Goal: Information Seeking & Learning: Understand process/instructions

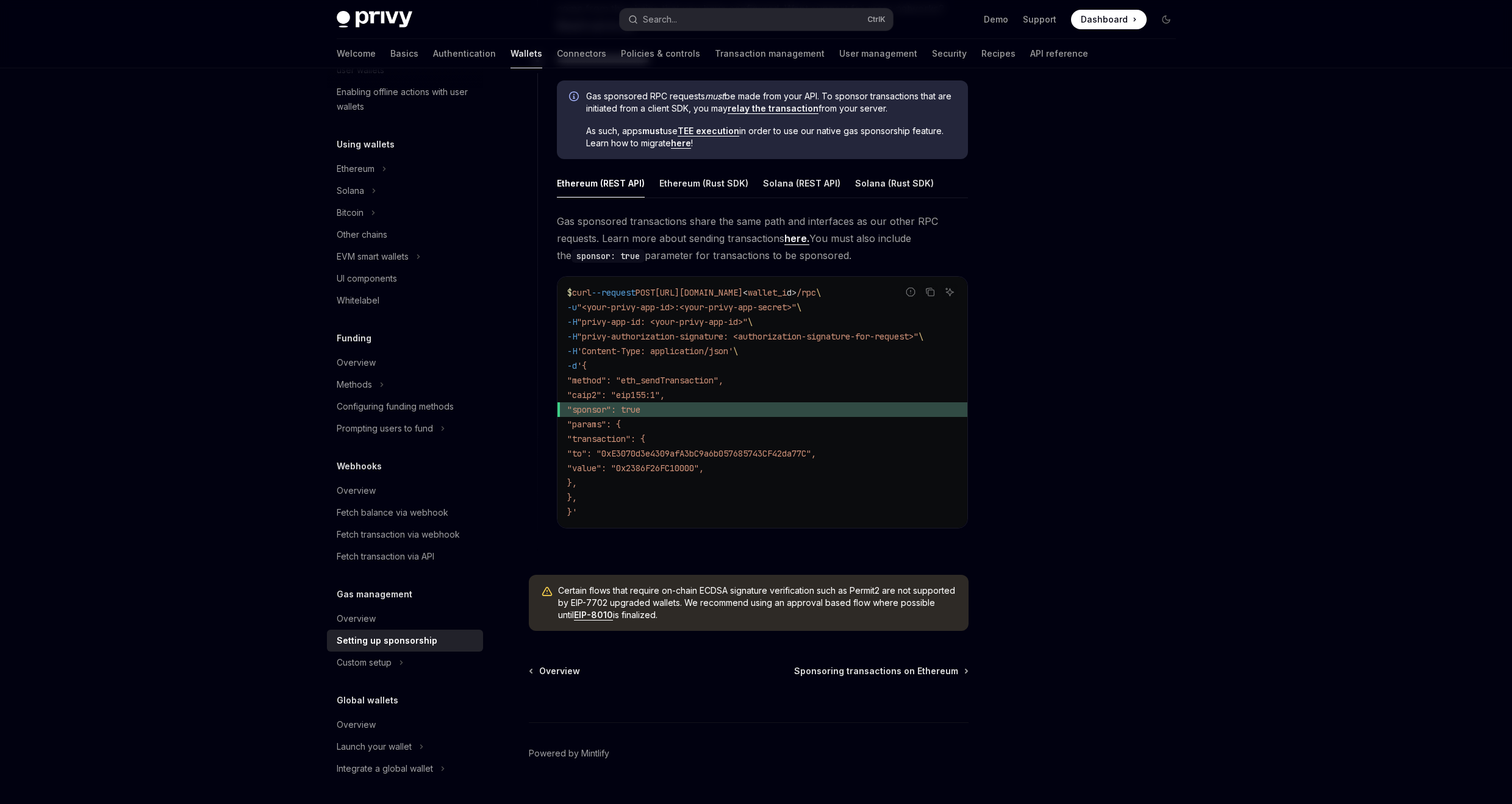
scroll to position [633, 0]
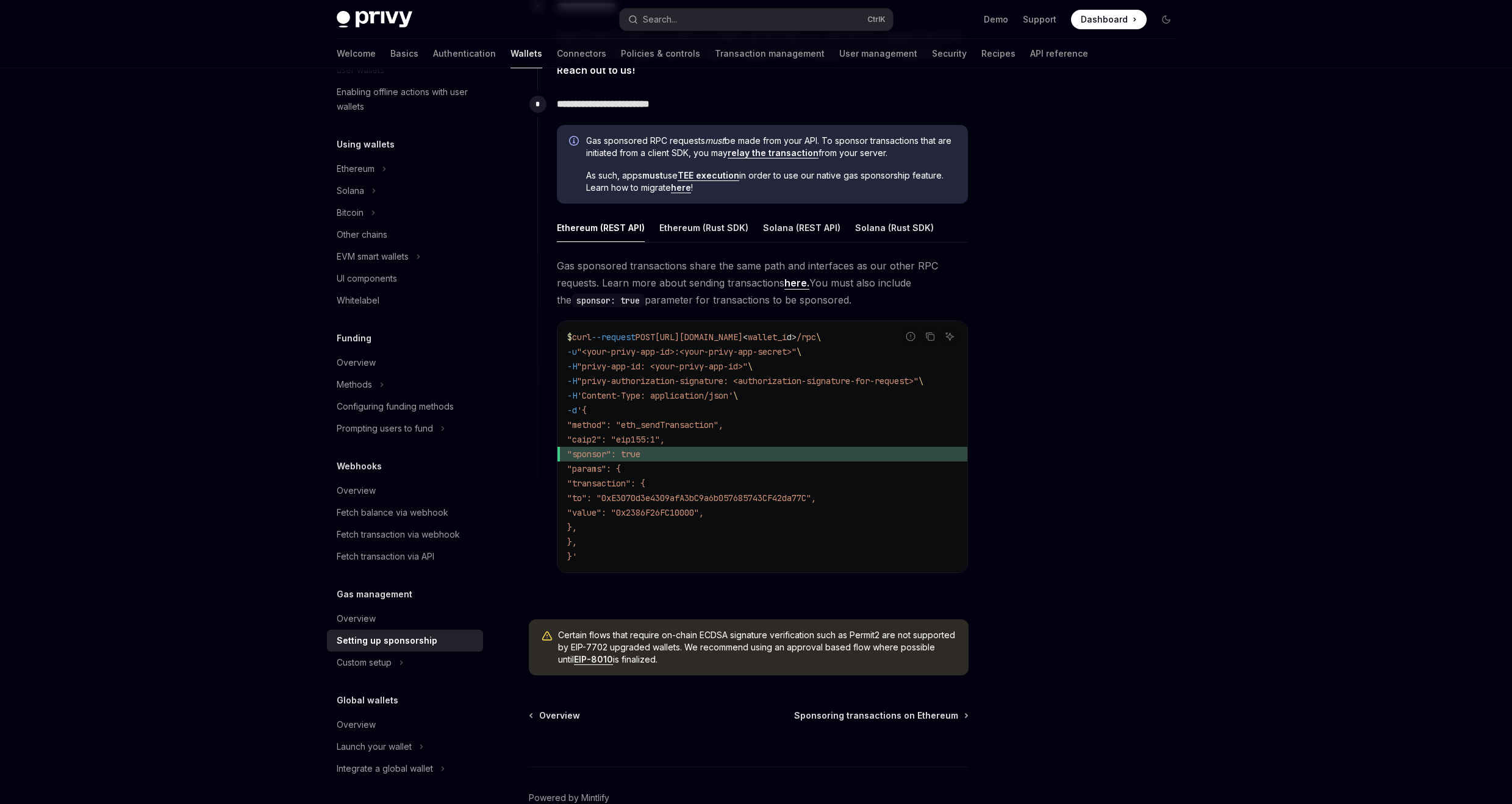
click at [780, 152] on link "relay the transaction" at bounding box center [773, 153] width 91 height 11
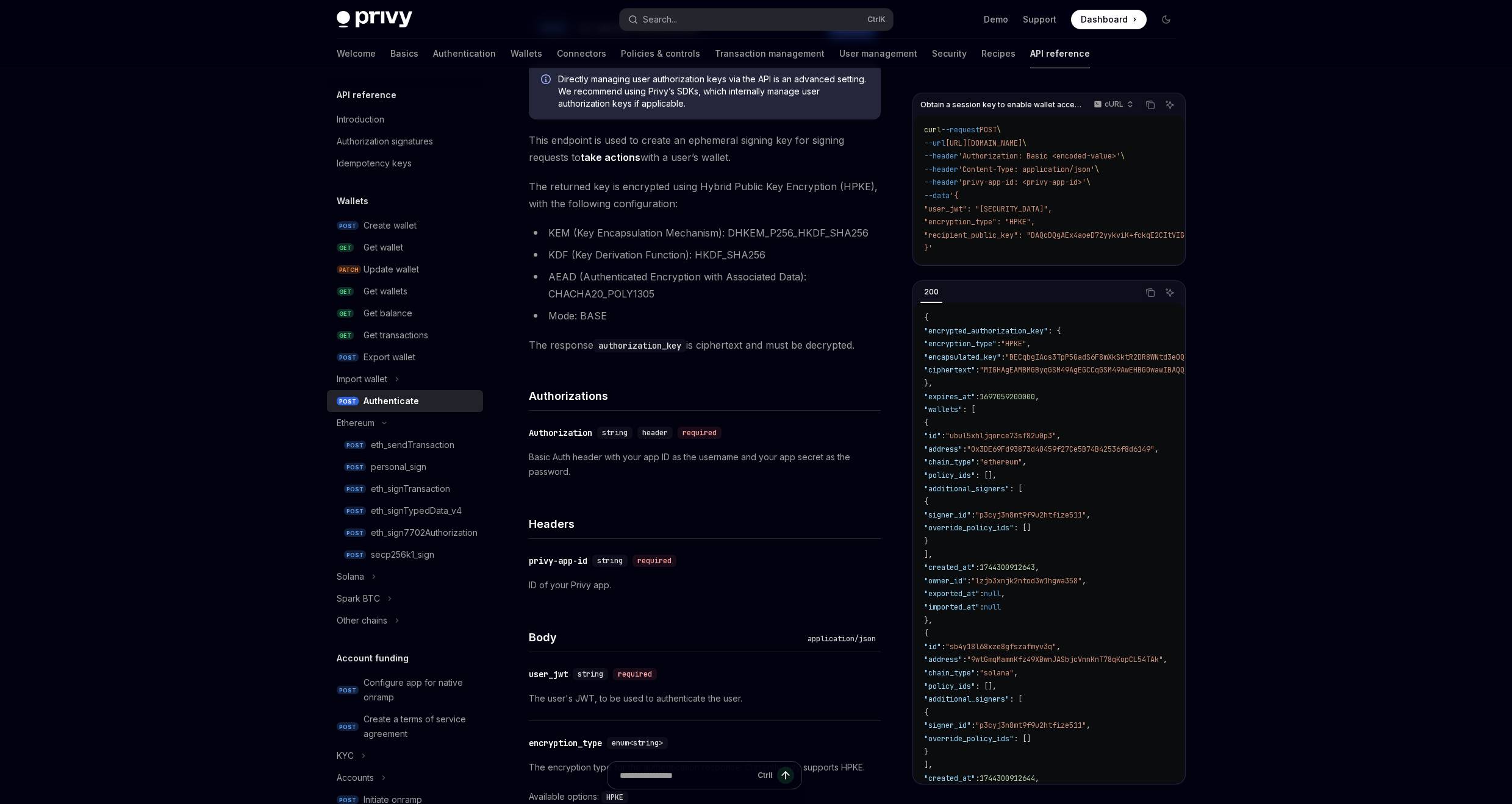
scroll to position [73, 0]
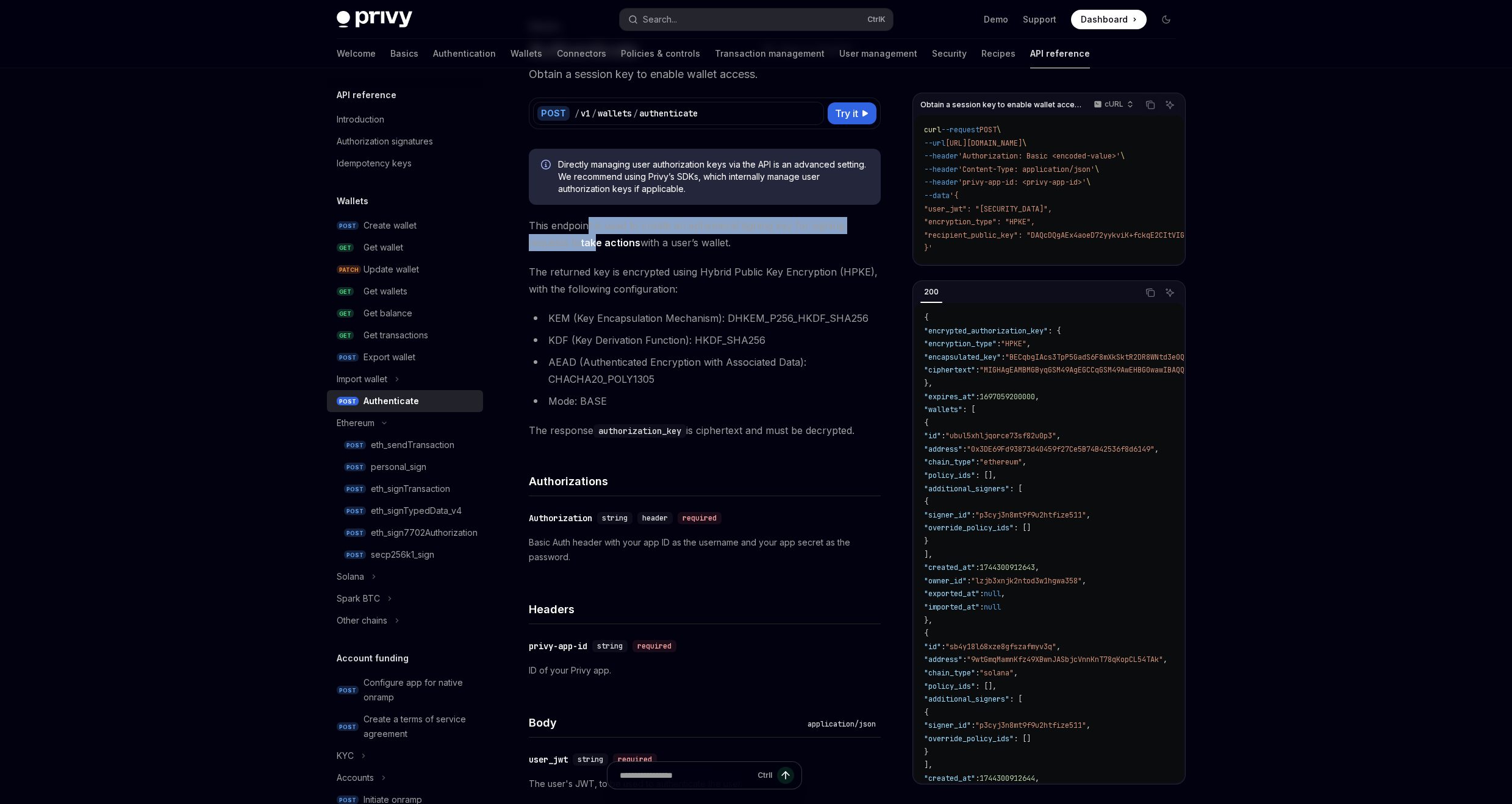
drag, startPoint x: 588, startPoint y: 230, endPoint x: 611, endPoint y: 247, distance: 28.6
click at [599, 236] on span "This endpoint is used to create an ephemeral signing key for signing requests t…" at bounding box center [705, 234] width 352 height 34
click at [685, 252] on div "Directly managing user authorization keys via the API is an advanced setting. W…" at bounding box center [705, 754] width 352 height 1212
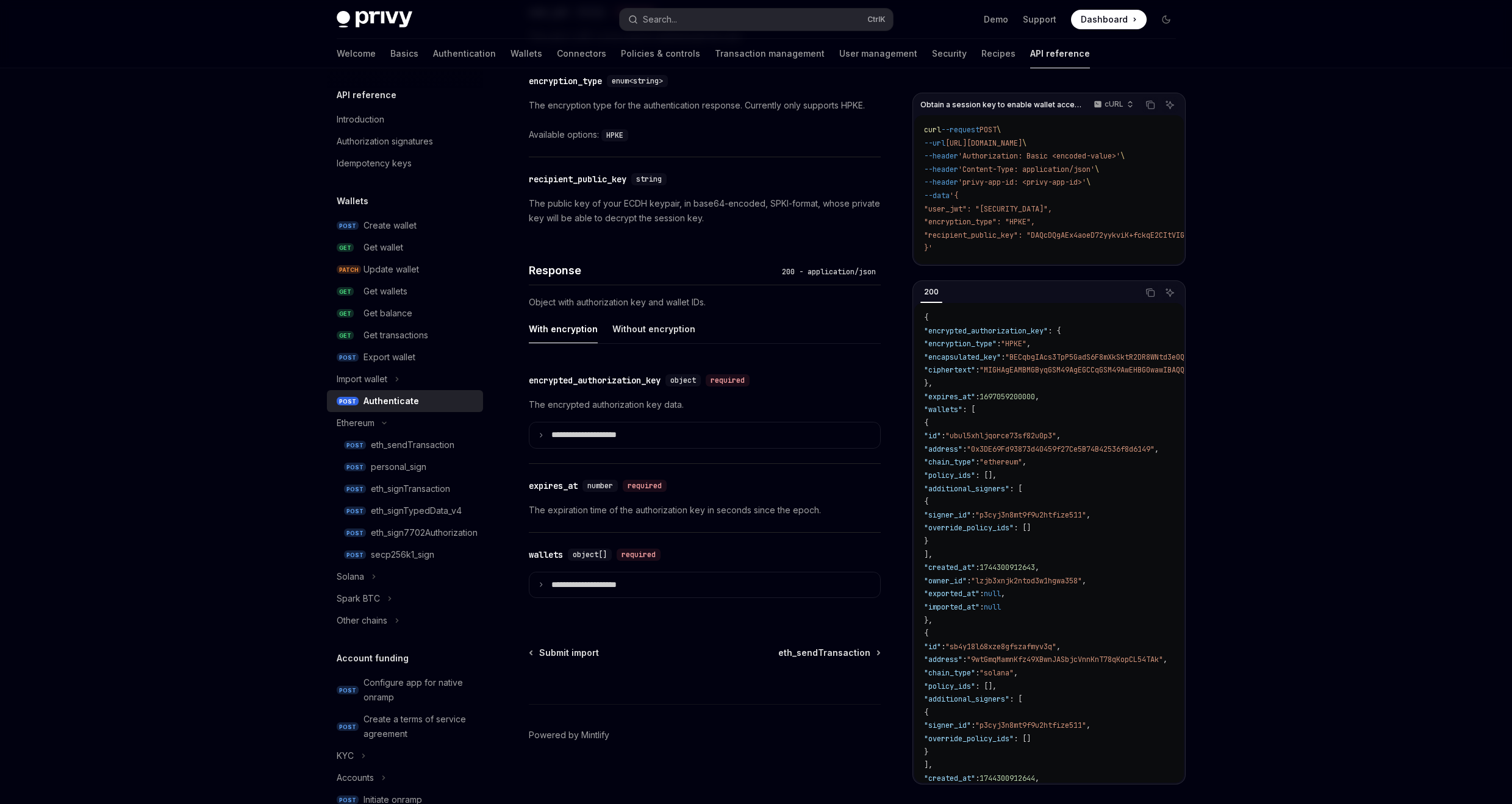
scroll to position [826, 0]
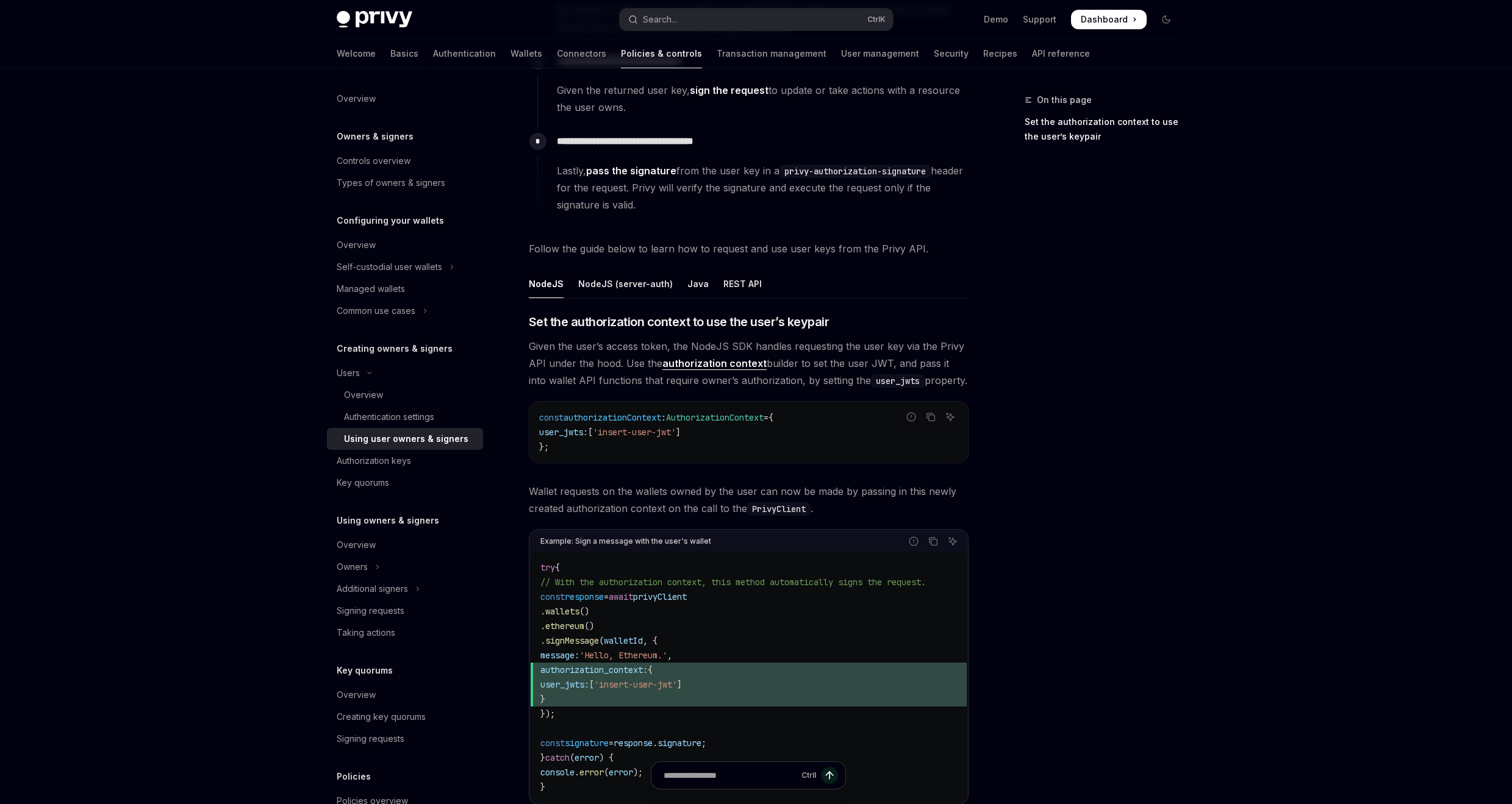
scroll to position [220, 0]
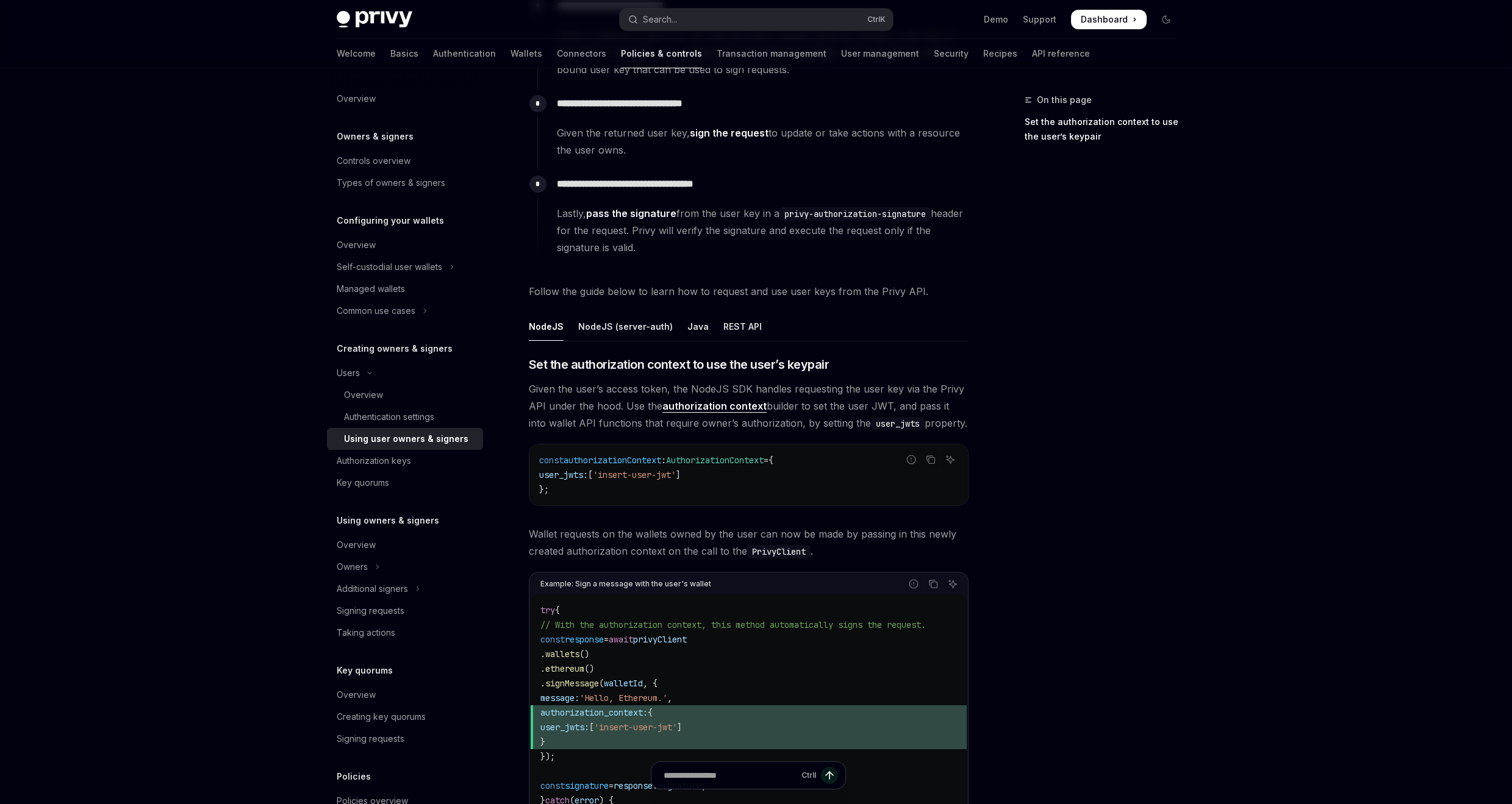
click at [554, 408] on span "Given the user’s access token, the NodeJS SDK handles requesting the user key v…" at bounding box center [749, 407] width 440 height 52
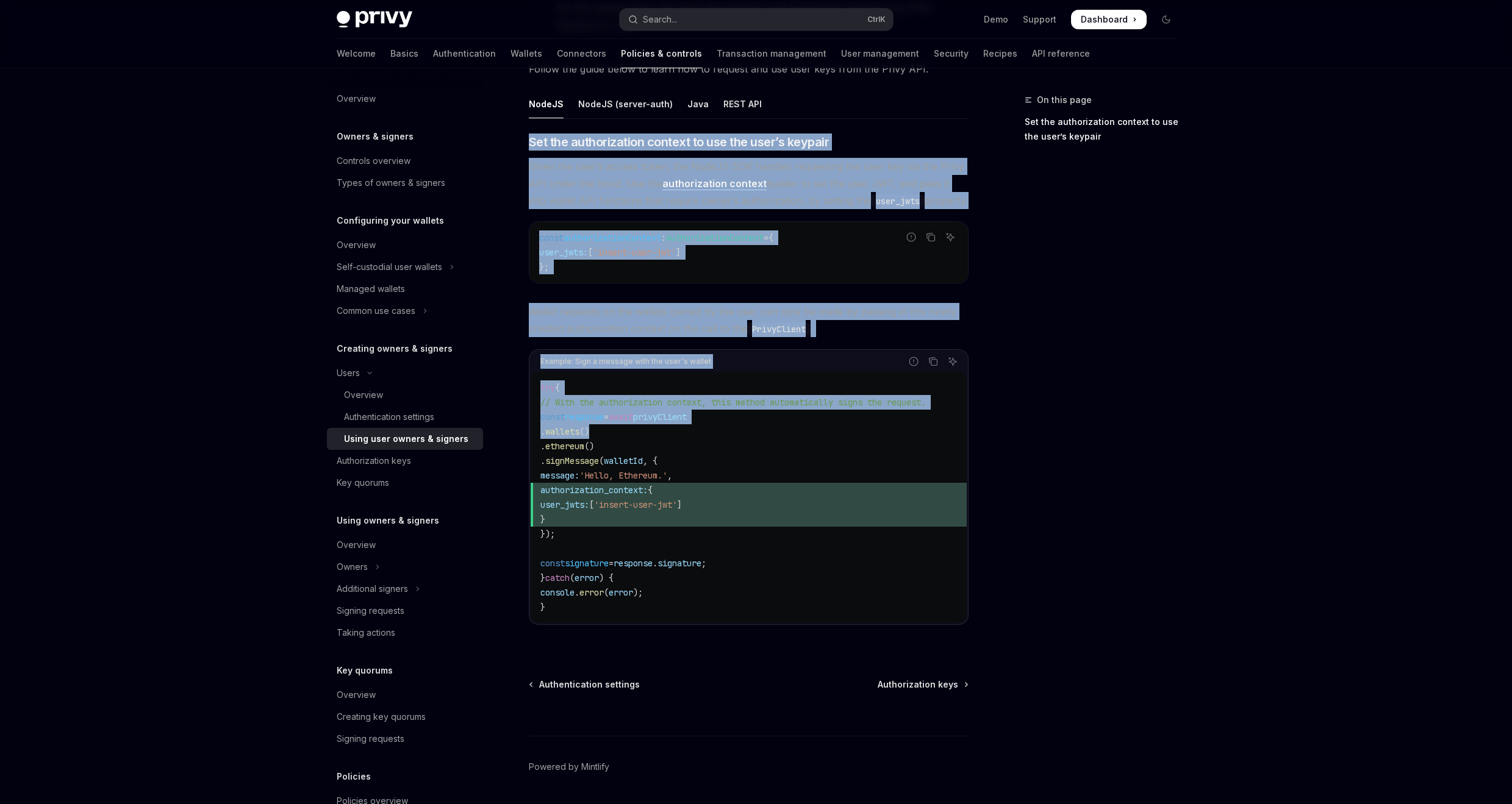
scroll to position [484, 0]
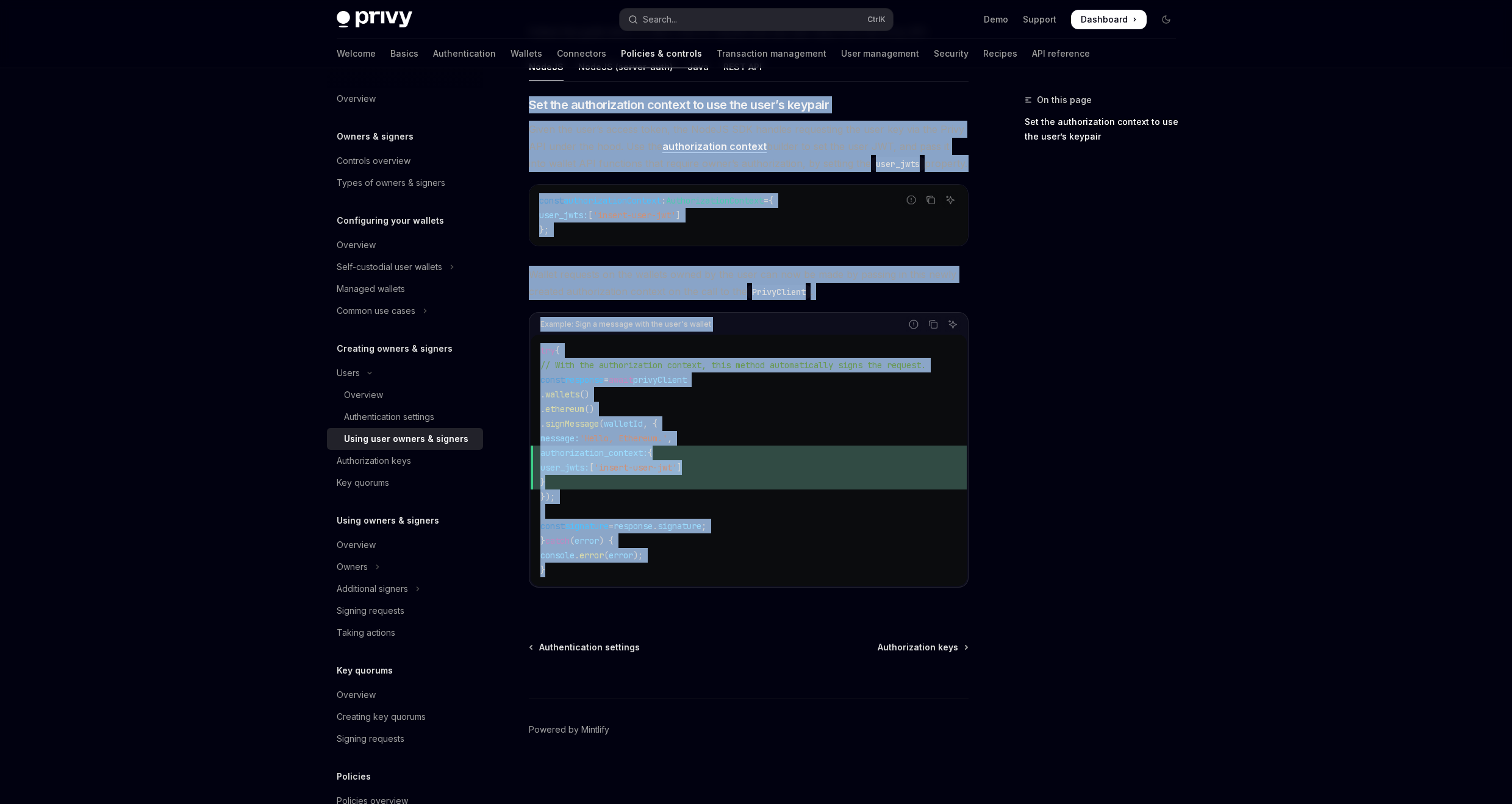
drag, startPoint x: 538, startPoint y: 353, endPoint x: 792, endPoint y: 564, distance: 330.2
click at [792, 564] on div "NodeJS NodeJS (server-auth) Java REST API ​ Set the authorization context to us…" at bounding box center [749, 329] width 440 height 555
copy div "Set the authorization context to use the user’s keypair Given the user’s access…"
click at [393, 414] on div "Authentication settings" at bounding box center [389, 417] width 90 height 15
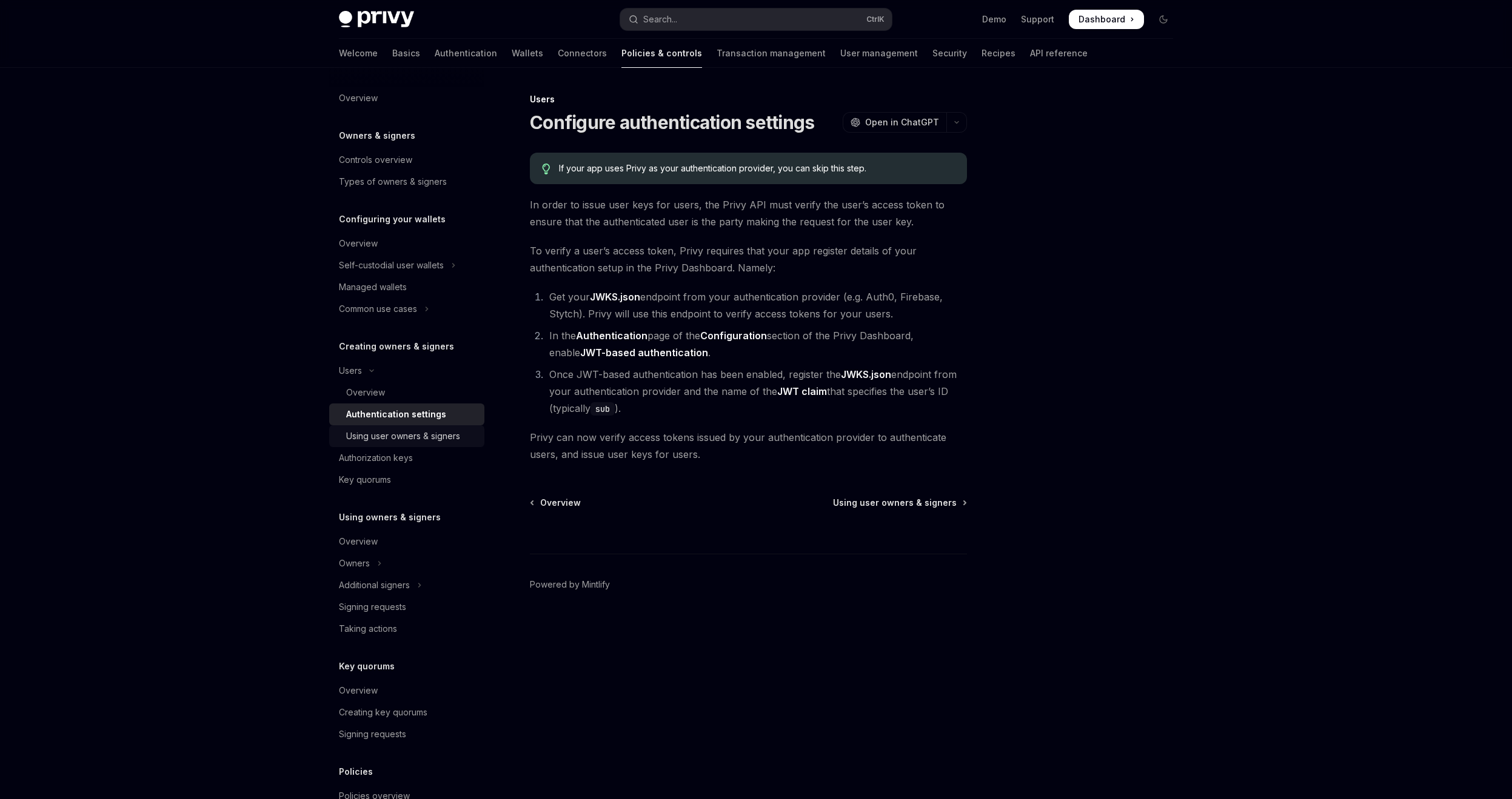
click at [369, 442] on div "Using user owners & signers" at bounding box center [403, 436] width 114 height 15
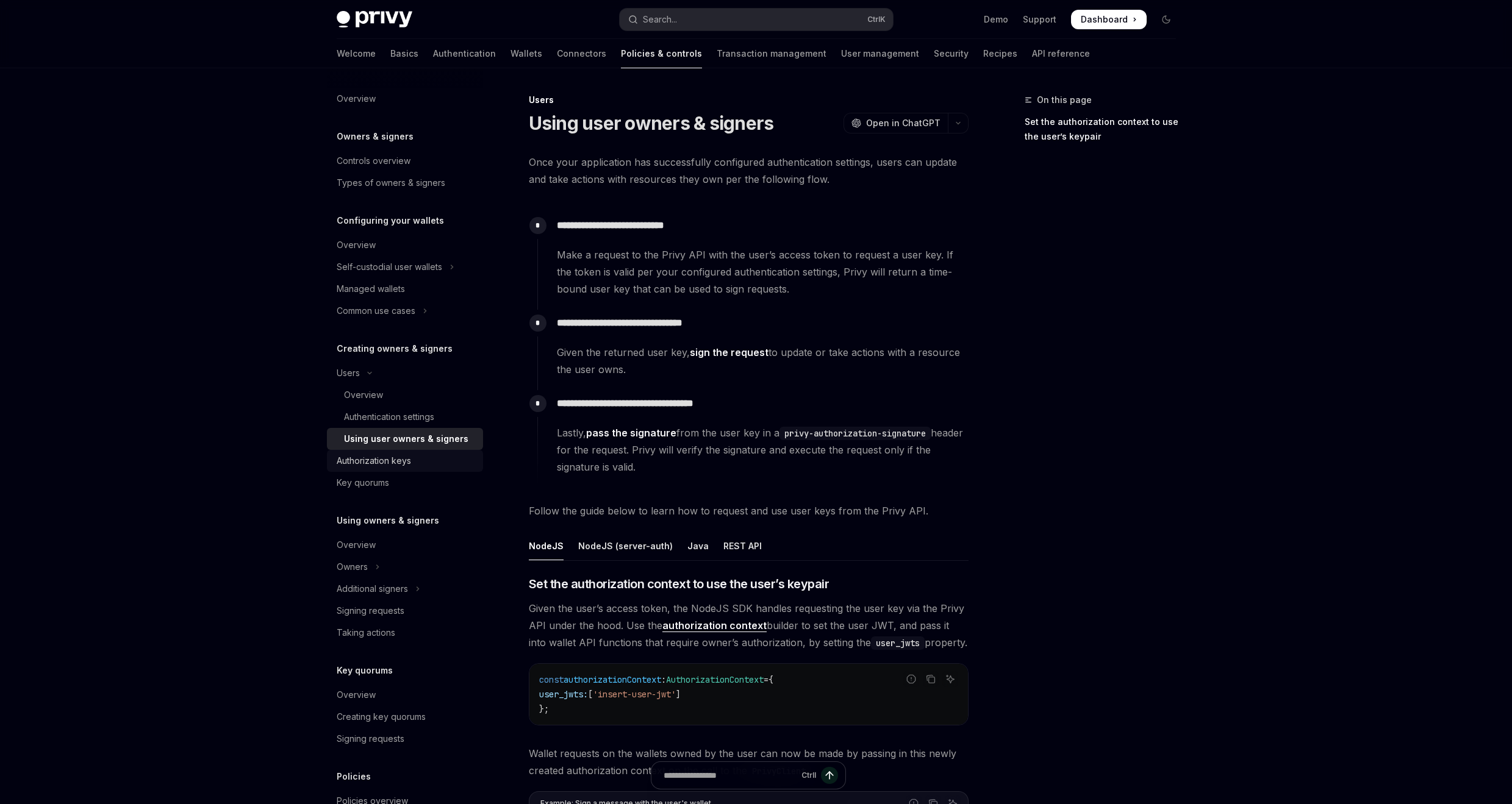
click at [383, 466] on div "Authorization keys" at bounding box center [373, 461] width 74 height 15
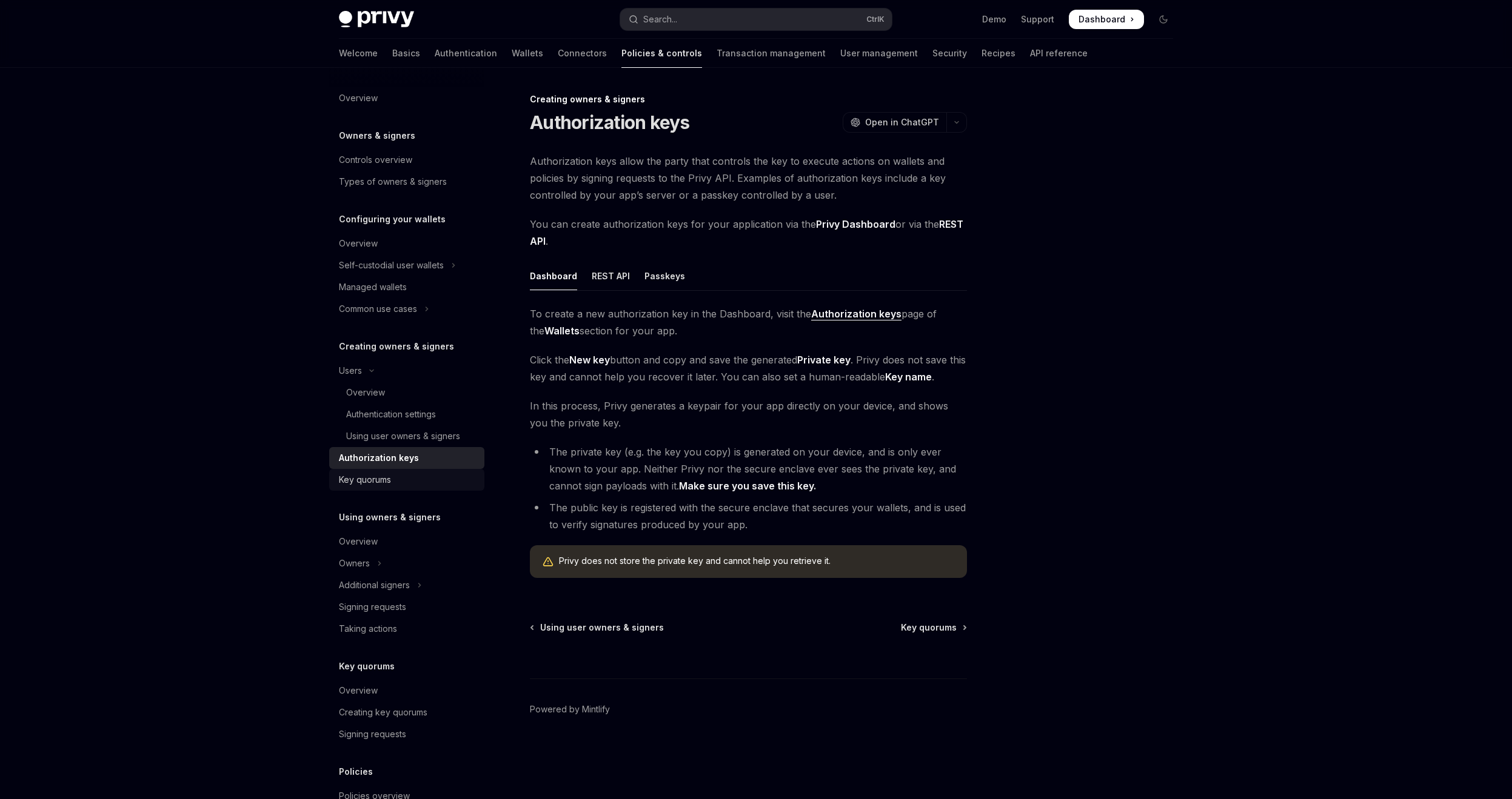
click at [411, 472] on div "Key quorums" at bounding box center [408, 480] width 138 height 15
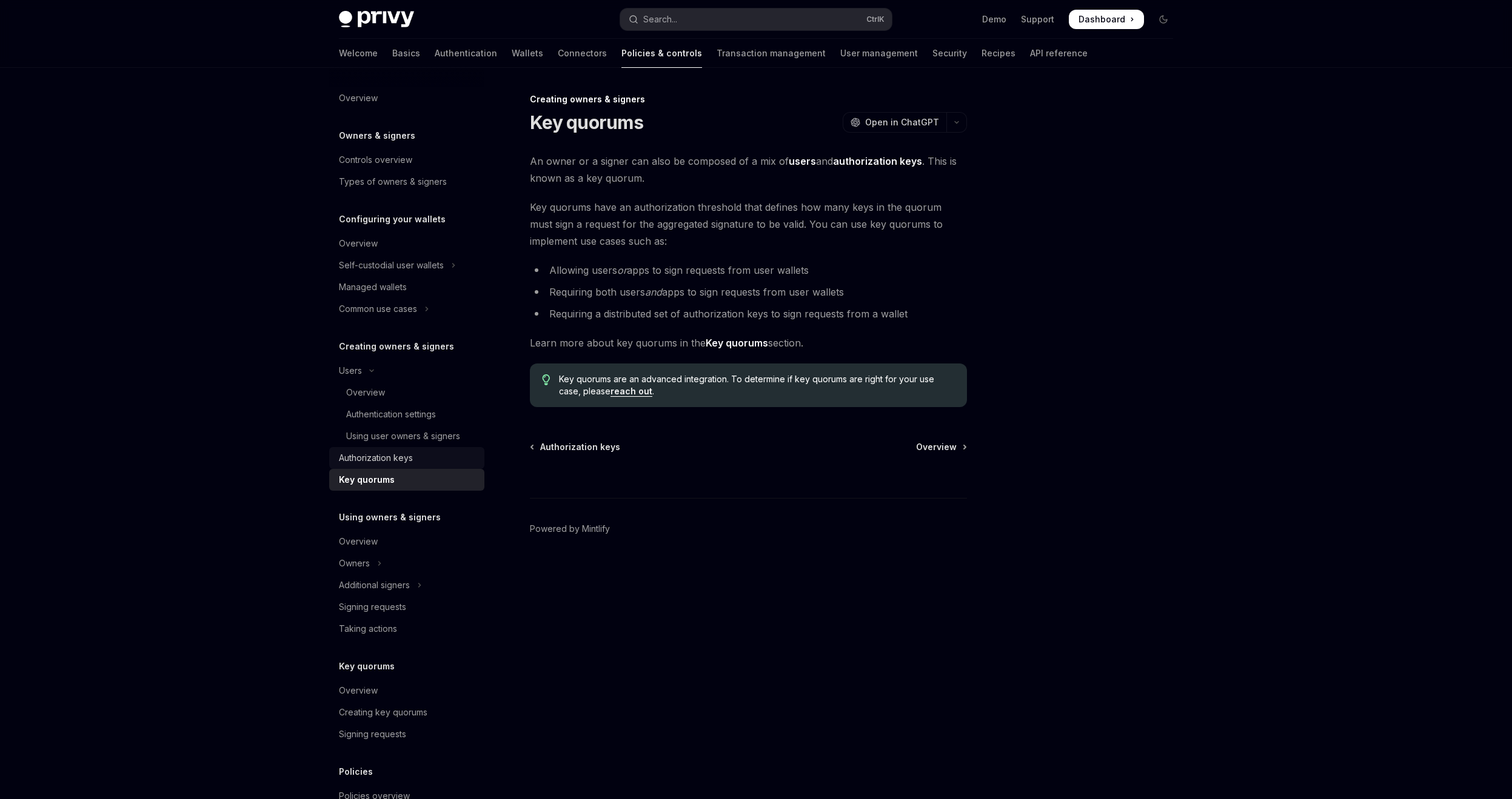
click at [378, 462] on div "Authorization keys" at bounding box center [375, 458] width 74 height 15
type textarea "*"
